Goal: Task Accomplishment & Management: Use online tool/utility

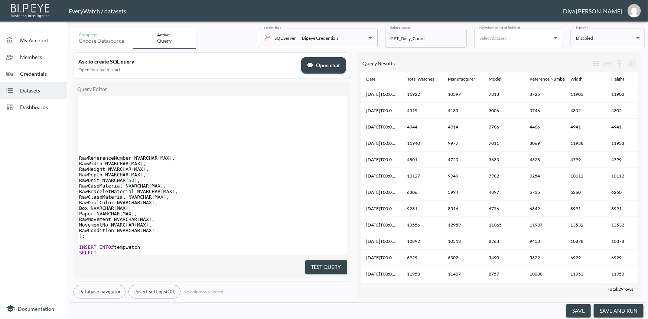
click at [35, 89] on span "Datasets" at bounding box center [40, 91] width 41 height 8
click at [38, 107] on span "Dashboards" at bounding box center [40, 107] width 41 height 8
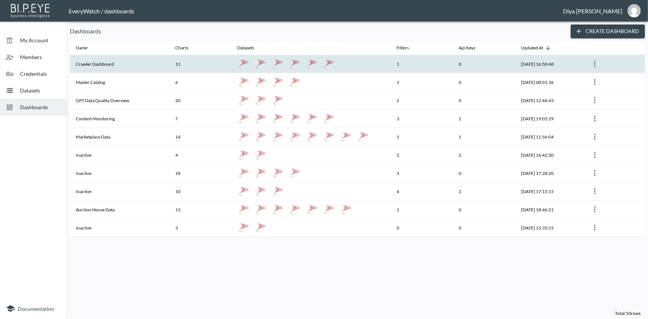
click at [103, 63] on th "Crawler Dashboard" at bounding box center [120, 64] width 100 height 18
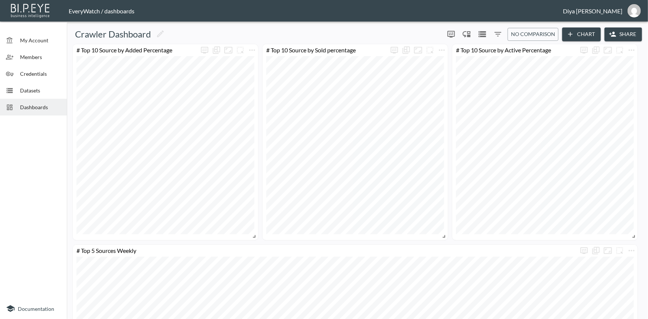
click at [495, 33] on icon "Filters" at bounding box center [498, 34] width 9 height 9
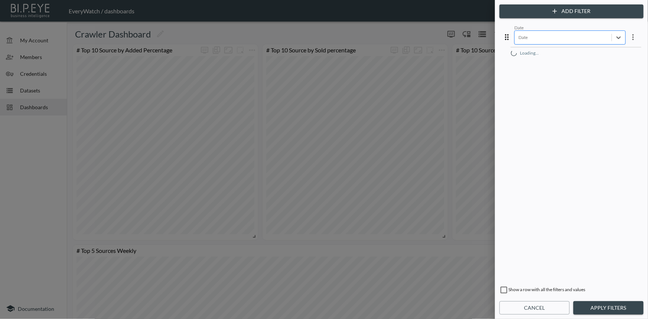
click at [538, 38] on div at bounding box center [564, 37] width 90 height 7
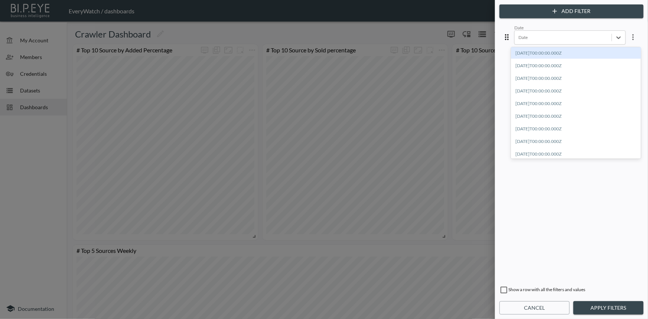
click at [555, 56] on div "[DATE]T00:00:00.000Z" at bounding box center [576, 53] width 130 height 12
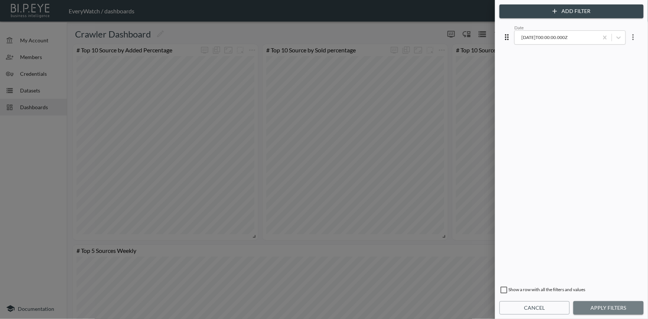
click at [585, 301] on button "Apply Filters" at bounding box center [608, 308] width 70 height 14
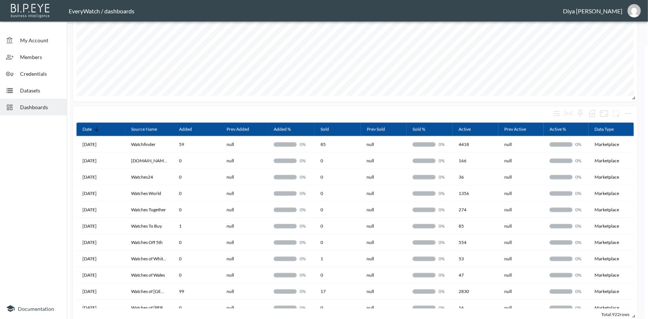
scroll to position [270, 0]
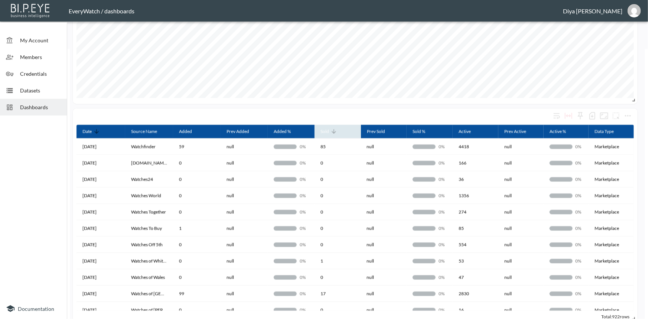
click at [333, 132] on icon at bounding box center [334, 131] width 4 height 4
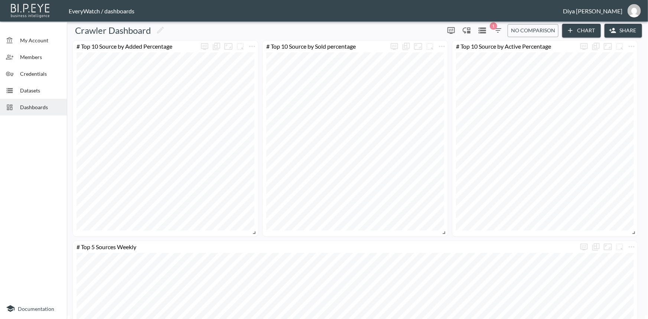
scroll to position [0, 0]
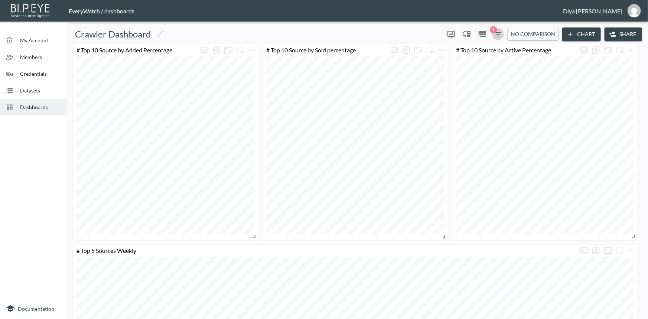
click at [494, 33] on span "1" at bounding box center [493, 29] width 7 height 7
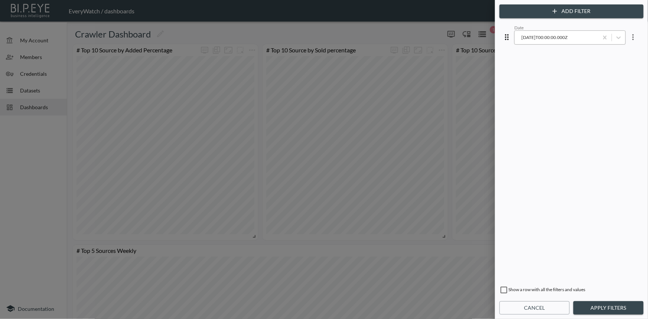
click at [534, 36] on div "2025-08-27T00:00:00.000Z" at bounding box center [557, 37] width 76 height 7
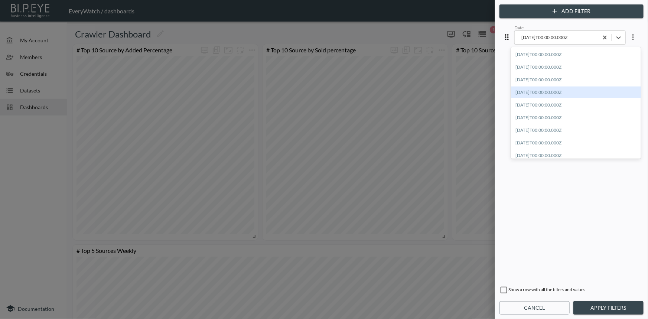
scroll to position [331, 0]
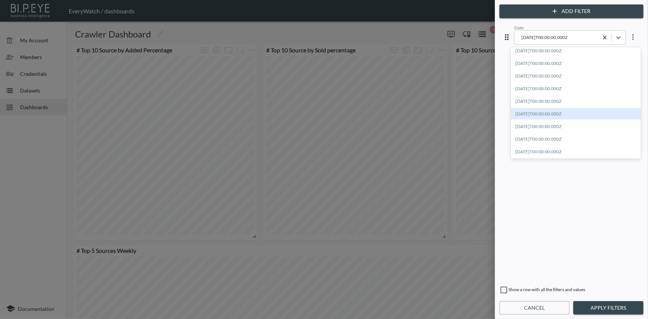
click at [547, 111] on div "[DATE]T00:00:00.000Z" at bounding box center [576, 114] width 130 height 12
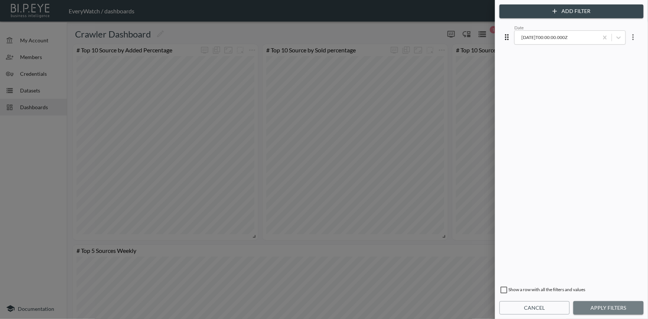
click at [603, 313] on button "Apply Filters" at bounding box center [608, 308] width 70 height 14
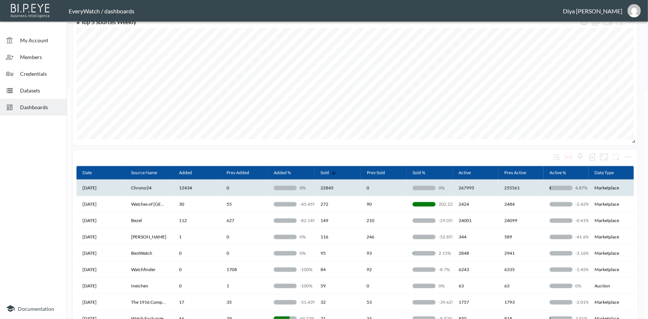
scroll to position [338, 0]
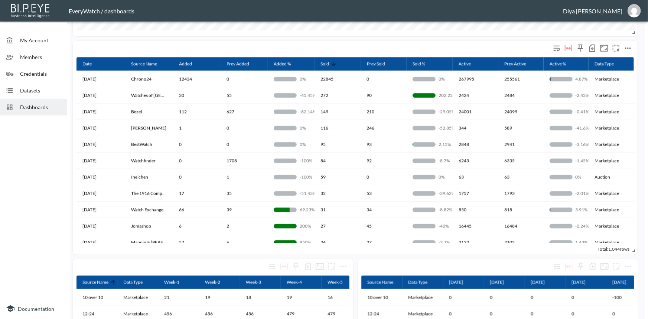
click at [112, 46] on div "# Overall Source Details" at bounding box center [315, 48] width 472 height 7
click at [628, 49] on icon "more" at bounding box center [628, 48] width 9 height 9
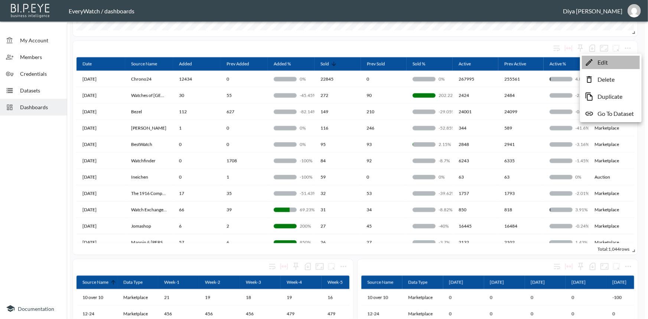
click at [612, 62] on li "Edit" at bounding box center [611, 62] width 58 height 13
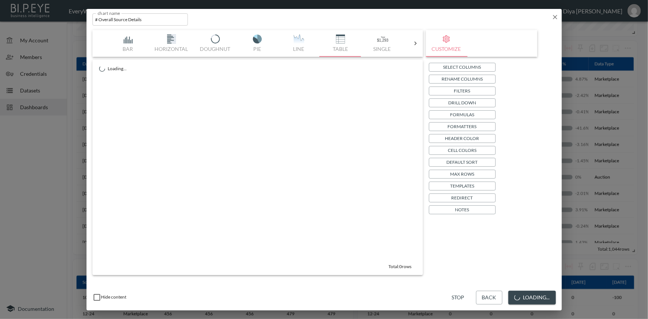
click at [149, 23] on input "# Overall Source Details" at bounding box center [140, 19] width 96 height 12
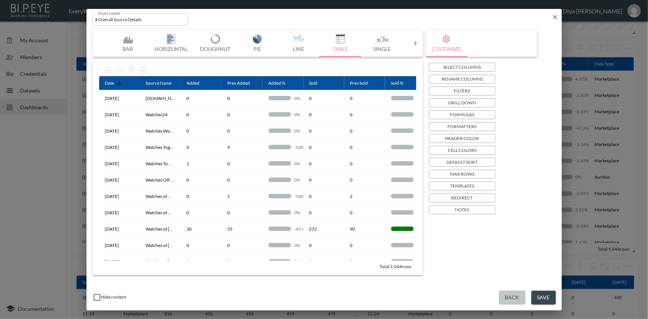
click at [511, 298] on button "Back" at bounding box center [512, 298] width 26 height 14
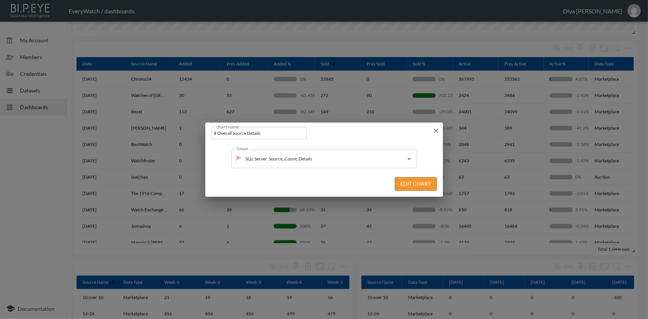
click at [435, 130] on icon "button" at bounding box center [436, 130] width 7 height 7
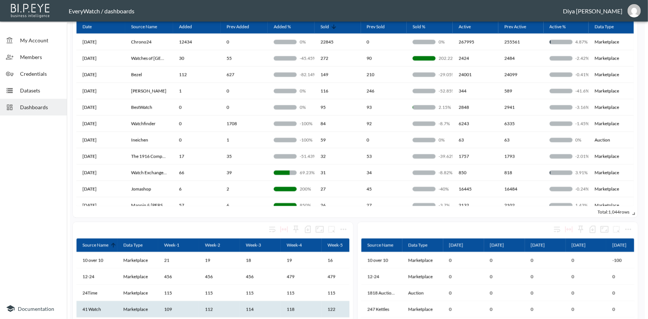
scroll to position [439, 0]
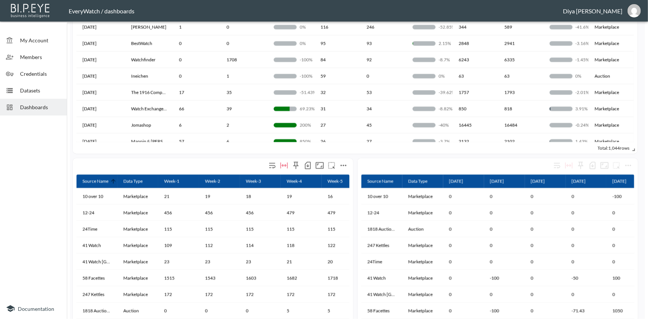
click at [92, 163] on div "# Overall Weekly Source Details" at bounding box center [173, 165] width 188 height 7
drag, startPoint x: 82, startPoint y: 165, endPoint x: 178, endPoint y: 160, distance: 96.3
click at [178, 160] on div "# Overall Weekly Source Details" at bounding box center [213, 166] width 273 height 16
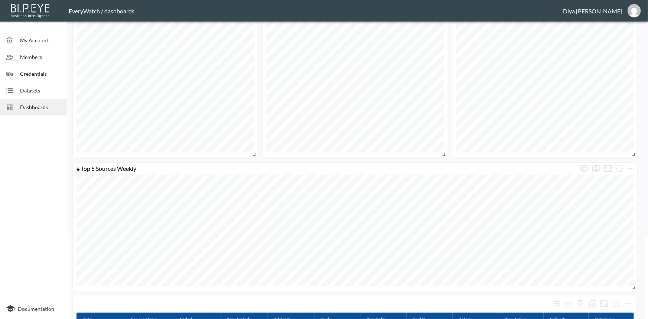
scroll to position [67, 0]
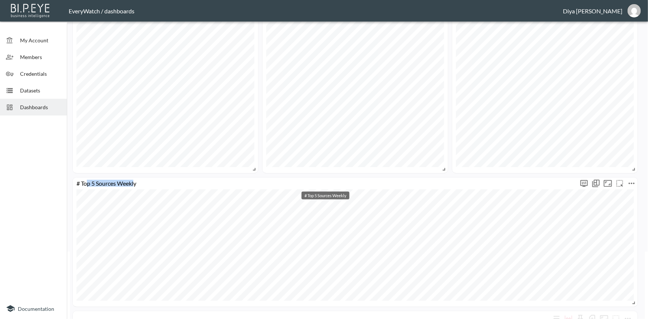
drag, startPoint x: 134, startPoint y: 184, endPoint x: 89, endPoint y: 185, distance: 45.0
click at [88, 185] on div "# Top 5 Sources Weekly" at bounding box center [326, 183] width 506 height 7
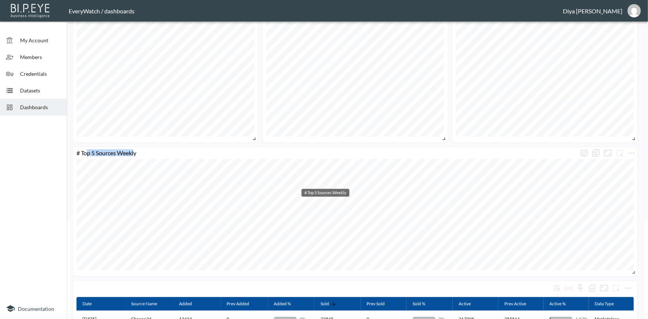
scroll to position [236, 0]
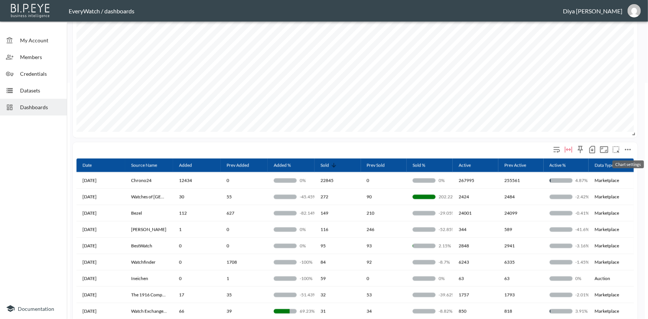
click at [630, 149] on icon "more" at bounding box center [628, 149] width 6 height 1
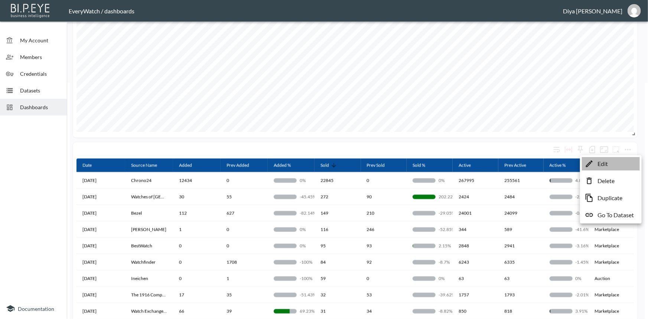
click at [602, 165] on p "Edit" at bounding box center [603, 163] width 10 height 9
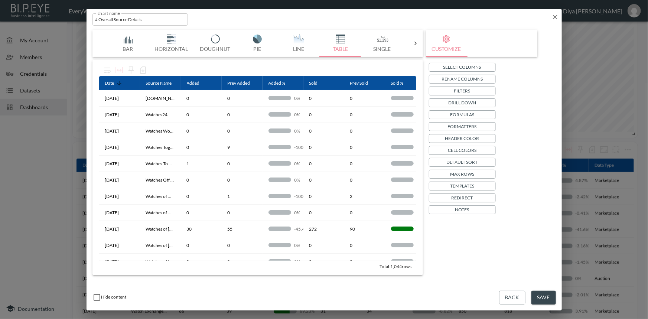
click at [146, 20] on input "# Overall Source Details" at bounding box center [140, 19] width 96 height 12
click at [463, 136] on p "Header Color" at bounding box center [462, 138] width 34 height 8
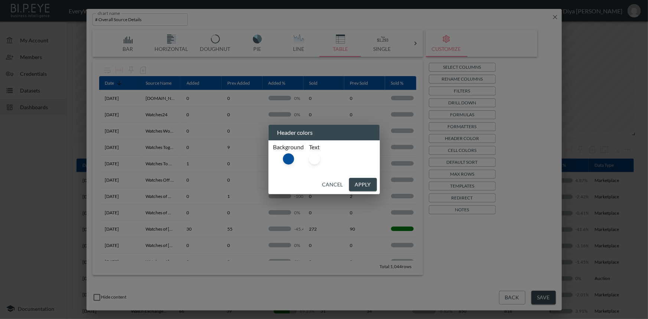
click at [330, 183] on button "Cancel" at bounding box center [332, 185] width 27 height 14
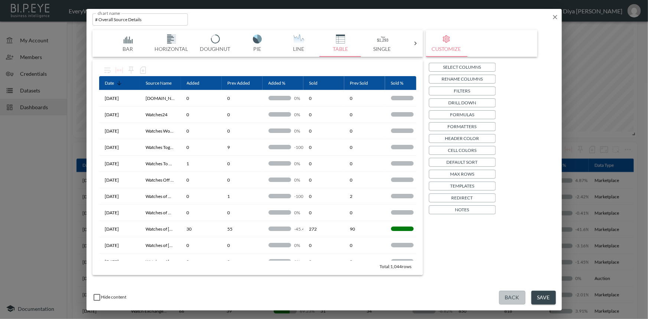
click at [510, 297] on button "Back" at bounding box center [512, 298] width 26 height 14
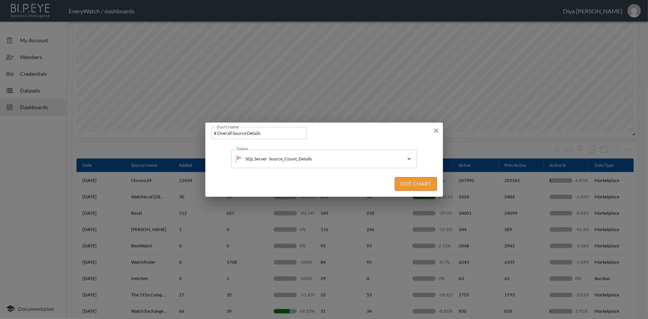
click at [433, 130] on icon "button" at bounding box center [436, 130] width 7 height 7
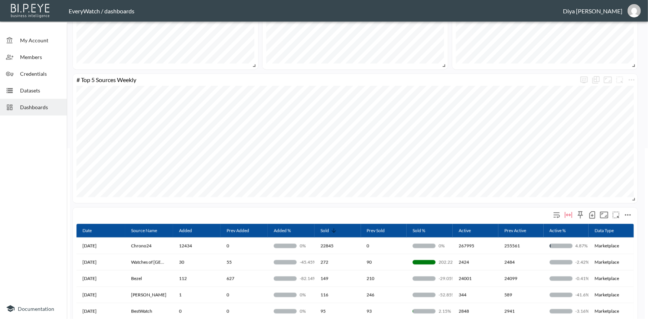
scroll to position [169, 0]
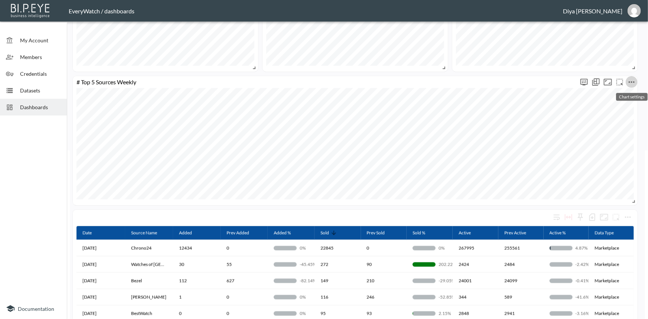
click at [630, 81] on icon "more" at bounding box center [632, 81] width 6 height 1
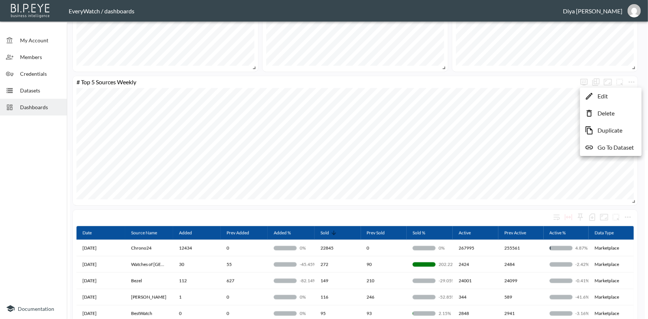
click at [601, 97] on p "Edit" at bounding box center [603, 96] width 10 height 9
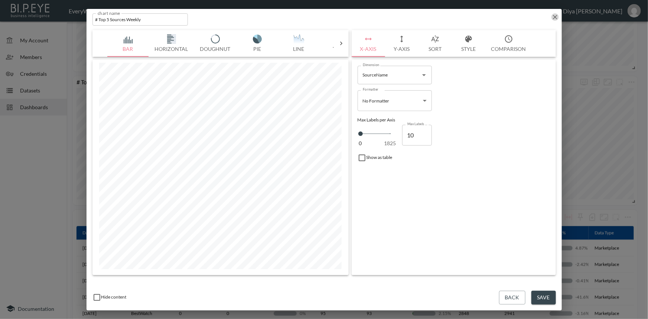
click at [553, 16] on icon "button" at bounding box center [555, 16] width 7 height 7
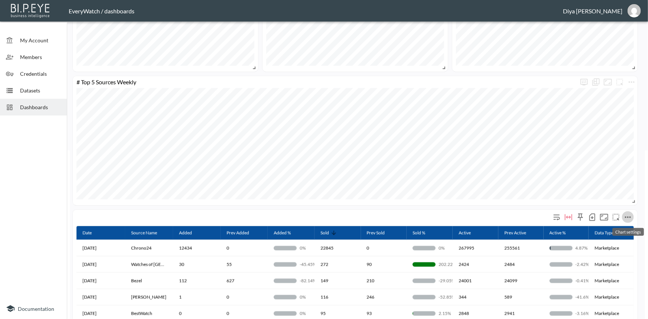
click at [628, 214] on icon "more" at bounding box center [628, 217] width 9 height 9
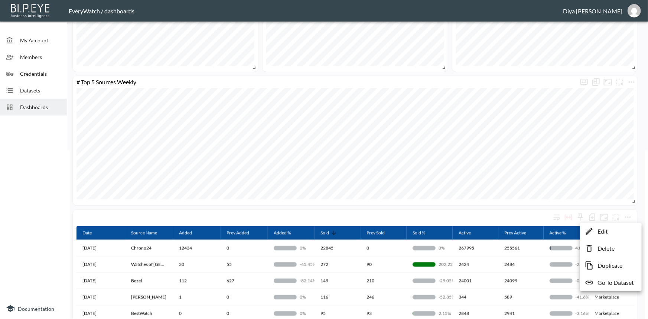
click at [602, 234] on p "Edit" at bounding box center [603, 231] width 10 height 9
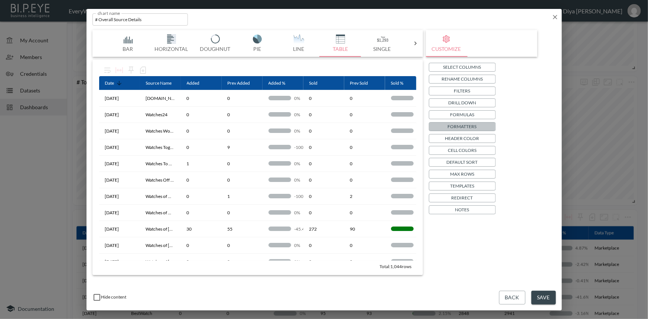
click at [460, 123] on p "Formatters" at bounding box center [462, 127] width 29 height 8
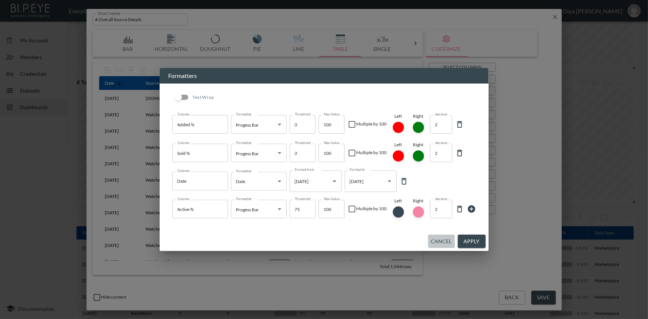
click at [439, 243] on button "Cancel" at bounding box center [441, 242] width 27 height 14
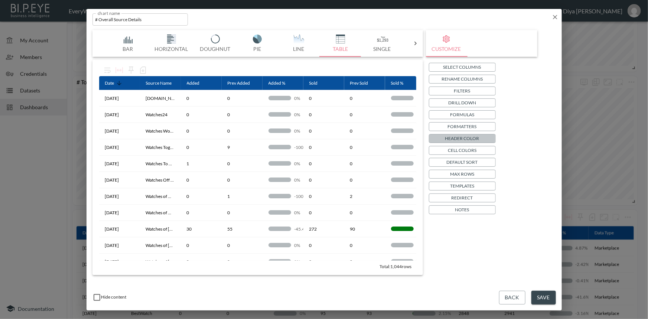
click at [462, 138] on p "Header Color" at bounding box center [462, 138] width 34 height 8
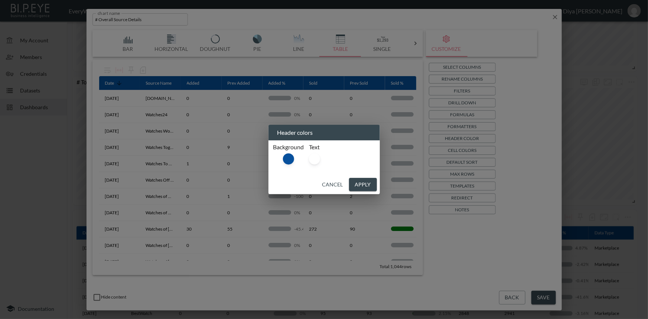
click at [331, 182] on button "Cancel" at bounding box center [332, 185] width 27 height 14
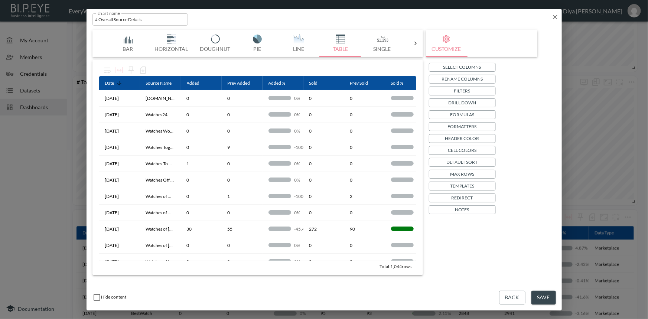
click at [555, 17] on icon "button" at bounding box center [555, 17] width 4 height 4
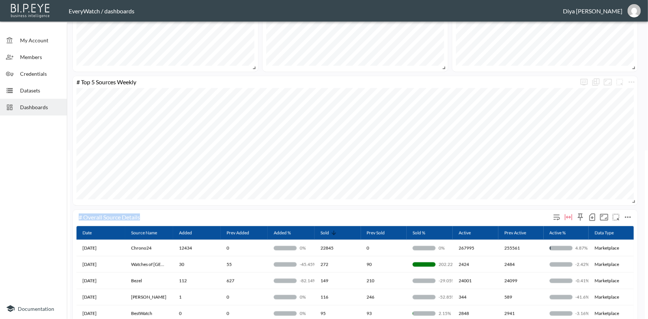
drag, startPoint x: 80, startPoint y: 218, endPoint x: 172, endPoint y: 216, distance: 91.8
click at [172, 216] on div "# Overall Source Details" at bounding box center [315, 217] width 472 height 7
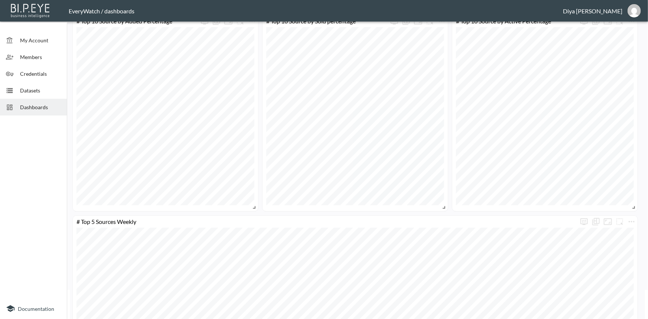
scroll to position [0, 0]
